Goal: Check status

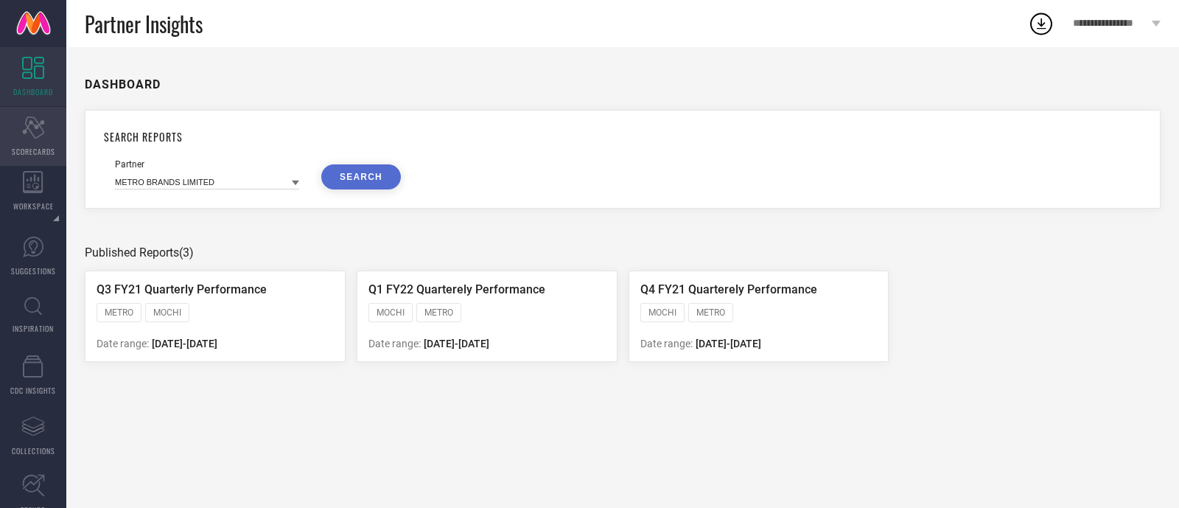
click at [37, 127] on icon at bounding box center [33, 127] width 22 height 22
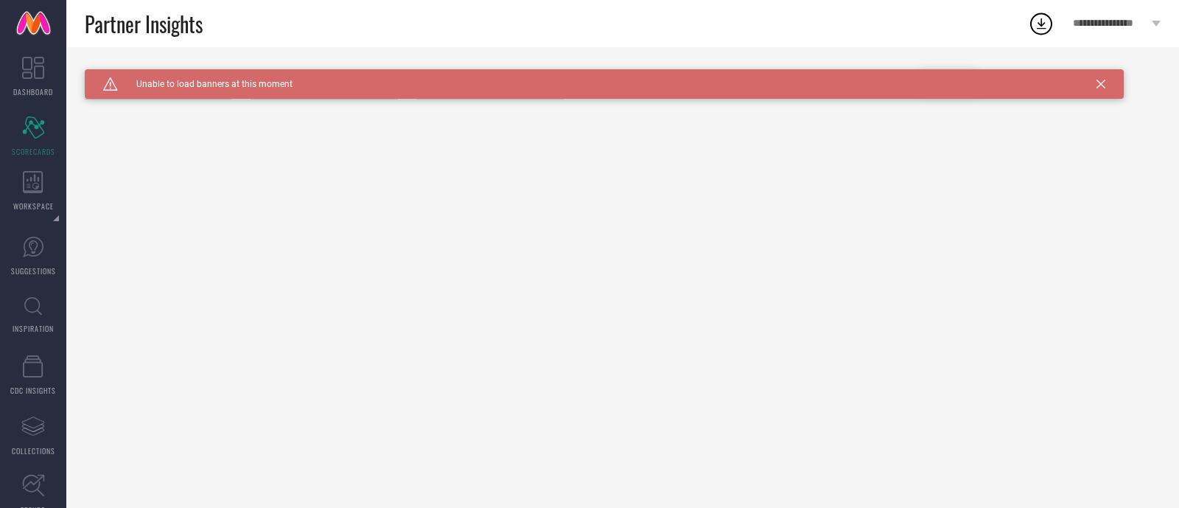
type input "All"
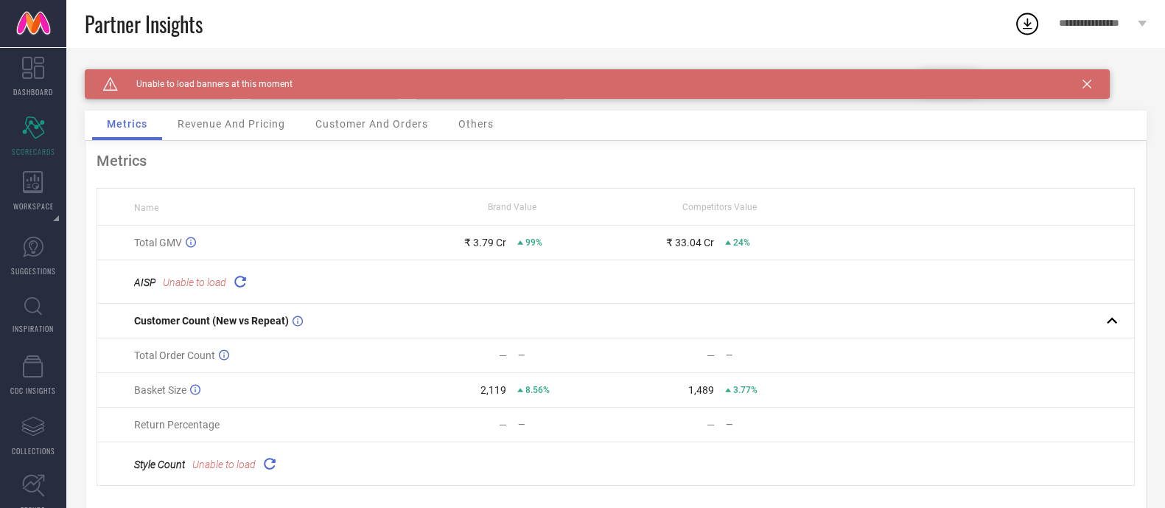
click at [1094, 83] on div "Caution Created with Sketch. Unable to load banners at this moment" at bounding box center [597, 83] width 1025 height 29
click at [1087, 83] on icon at bounding box center [1086, 84] width 9 height 9
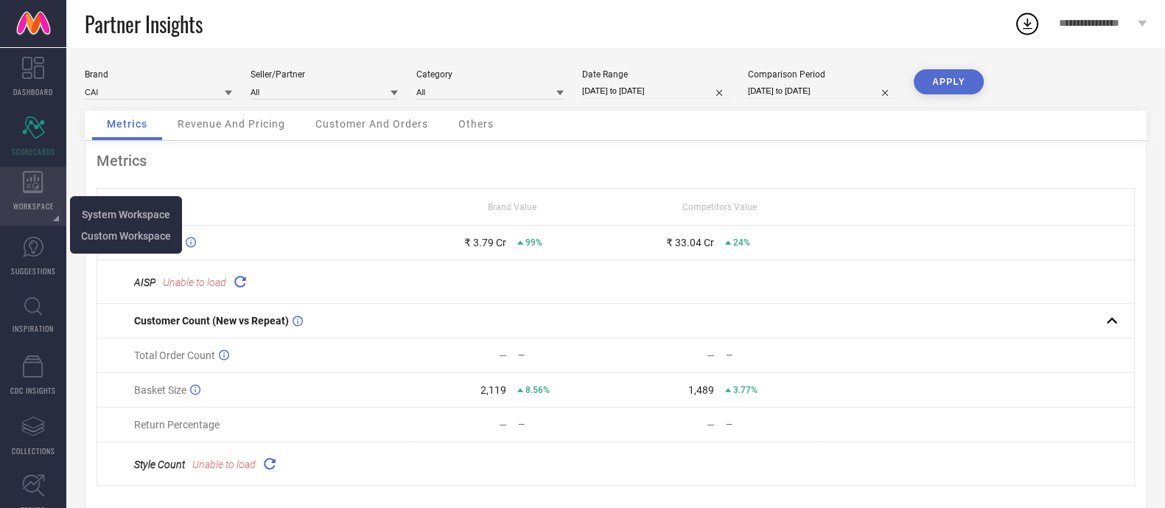
click at [29, 187] on icon at bounding box center [33, 182] width 21 height 22
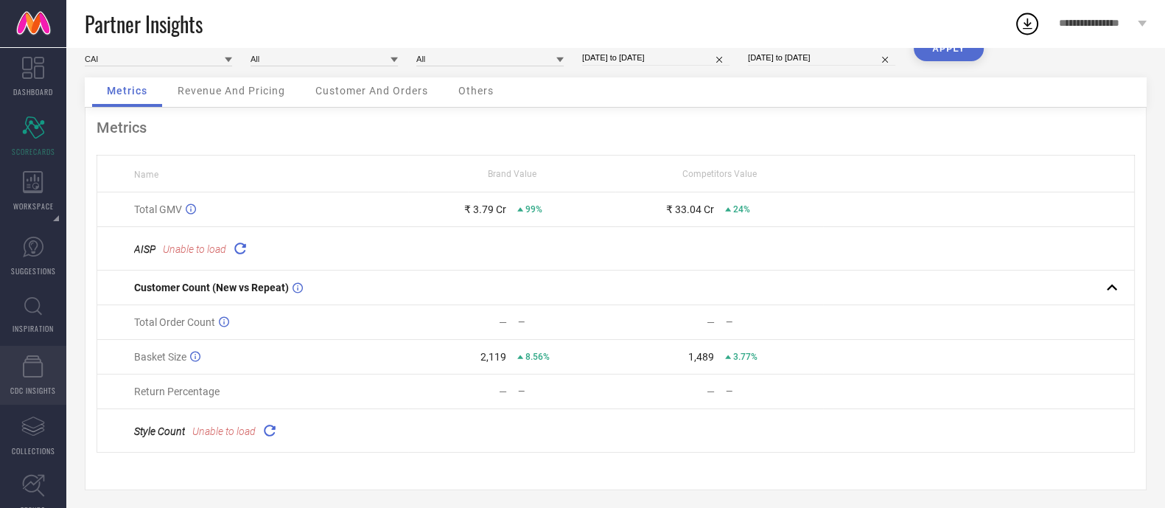
scroll to position [40, 0]
